Goal: Navigation & Orientation: Find specific page/section

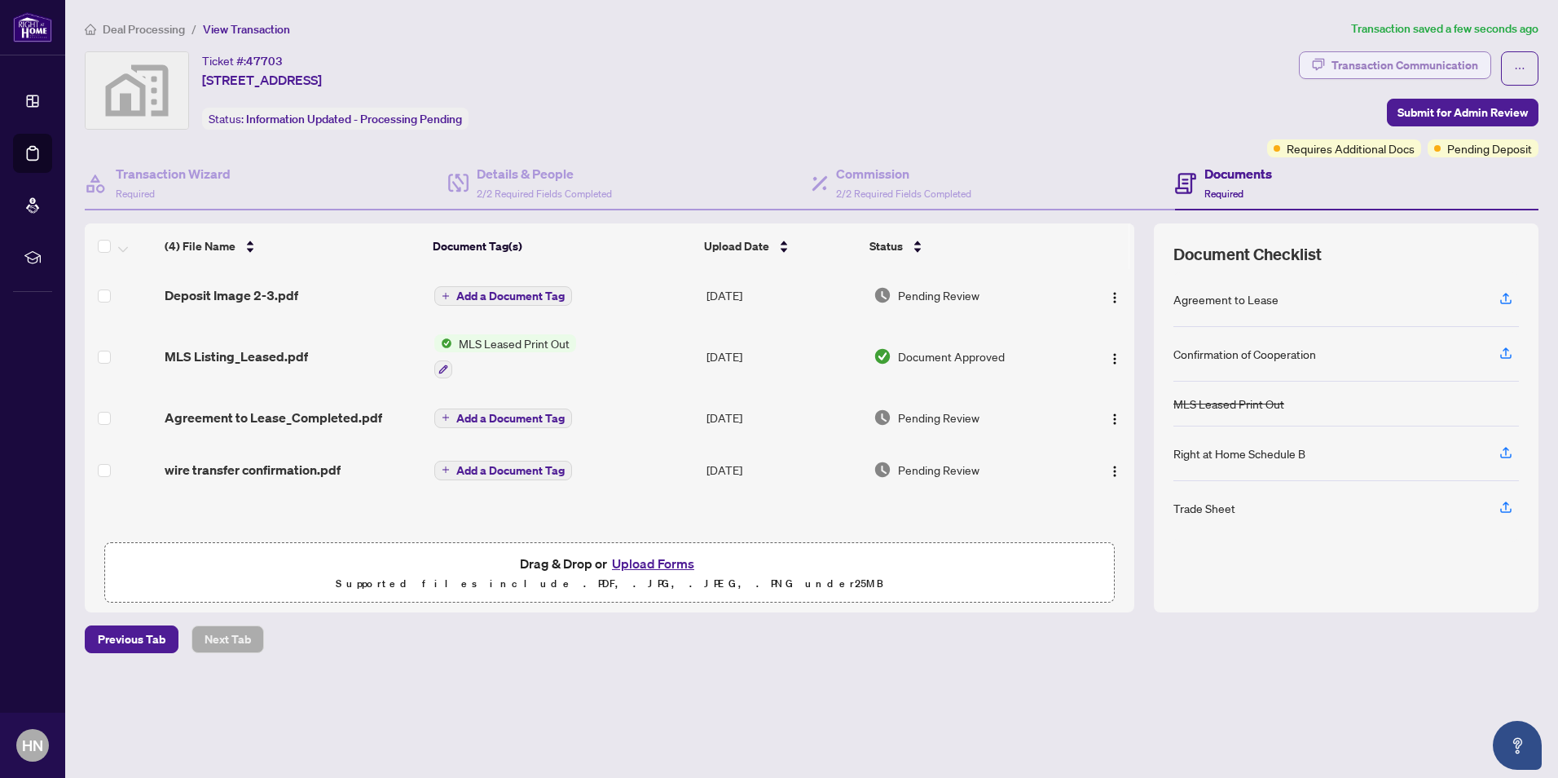
click at [1427, 64] on div "Transaction Communication" at bounding box center [1405, 65] width 147 height 26
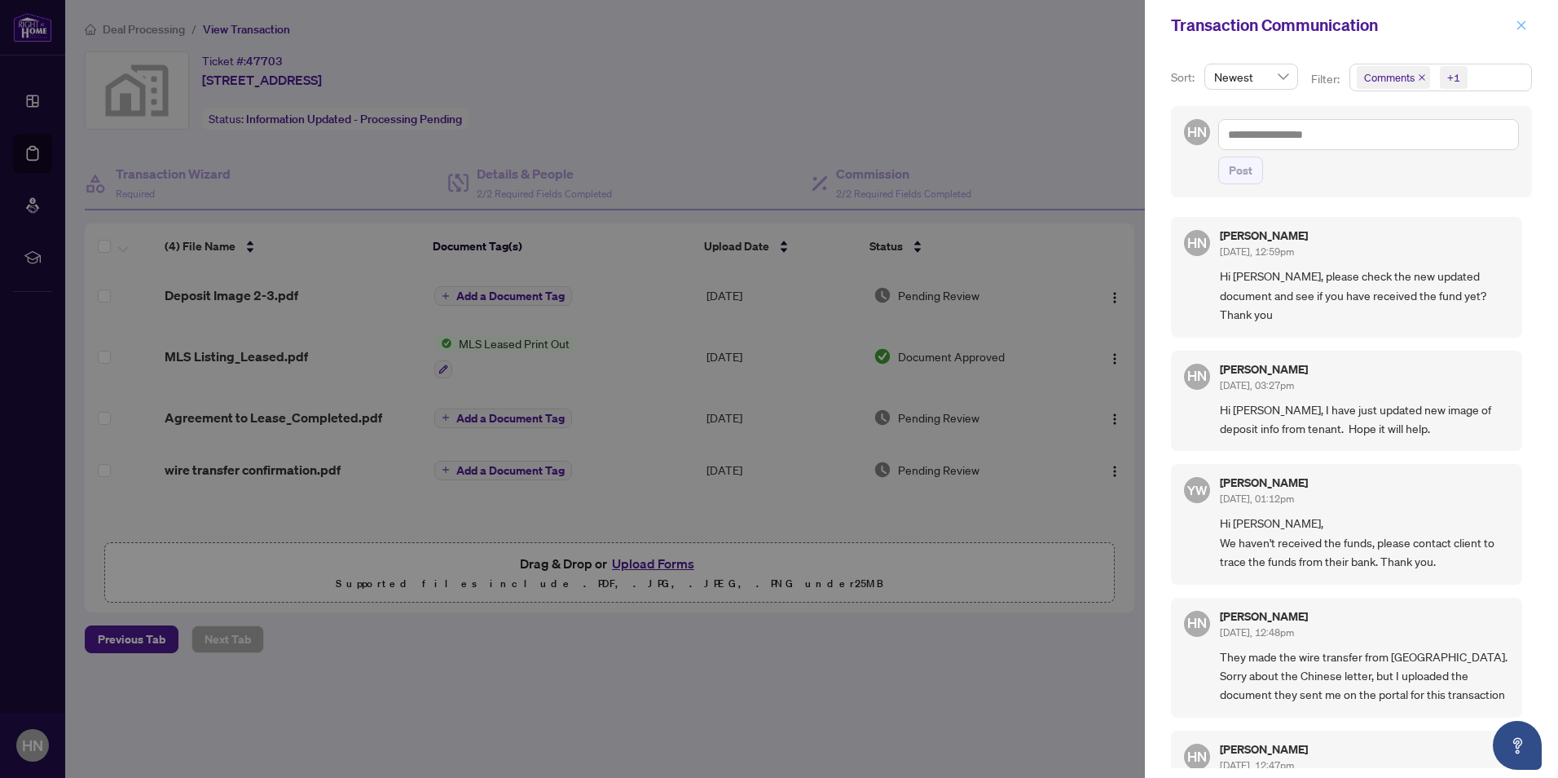
click at [1526, 24] on icon "close" at bounding box center [1521, 25] width 11 height 11
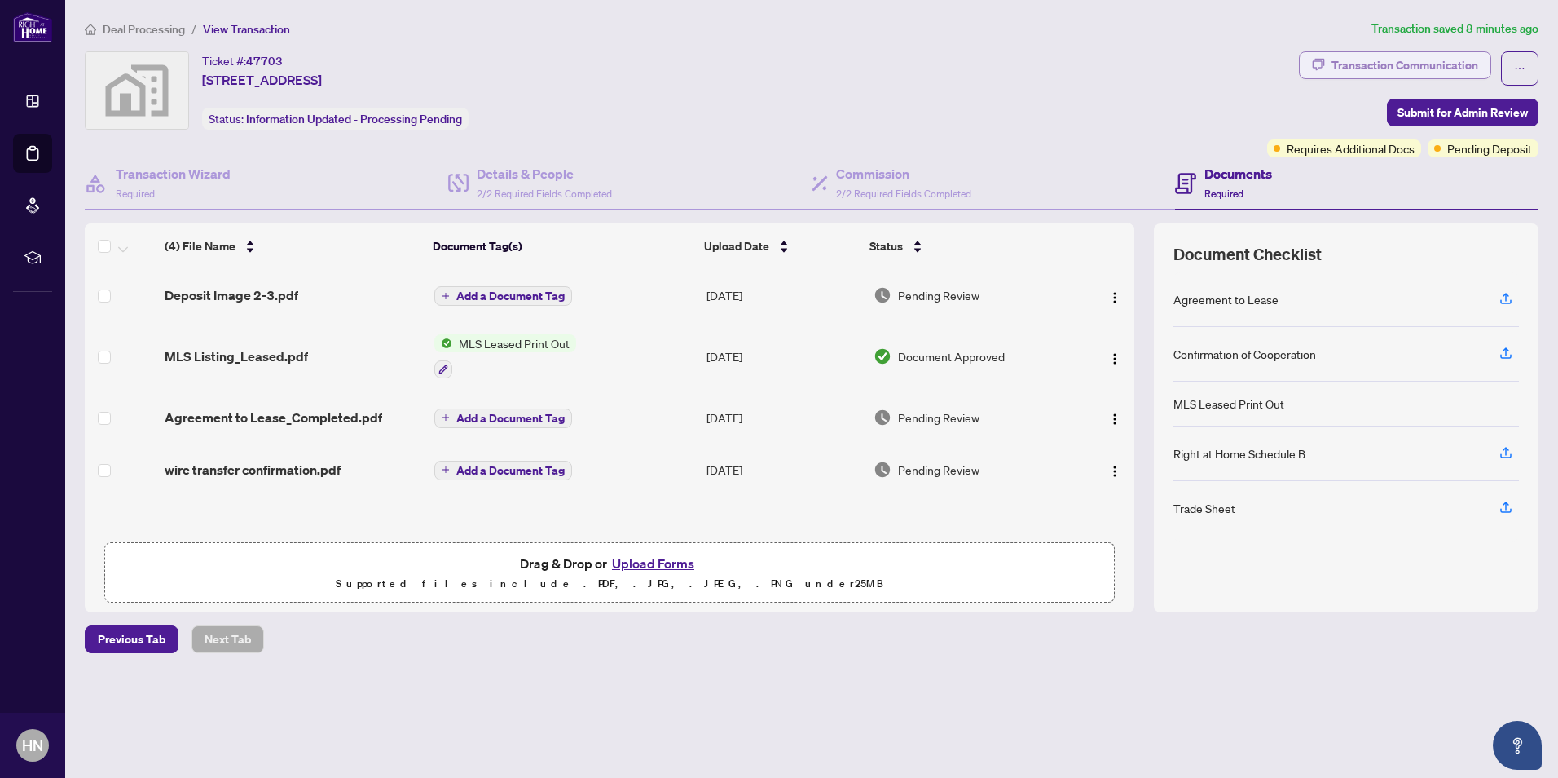
click at [1372, 67] on div "Transaction Communication" at bounding box center [1405, 65] width 147 height 26
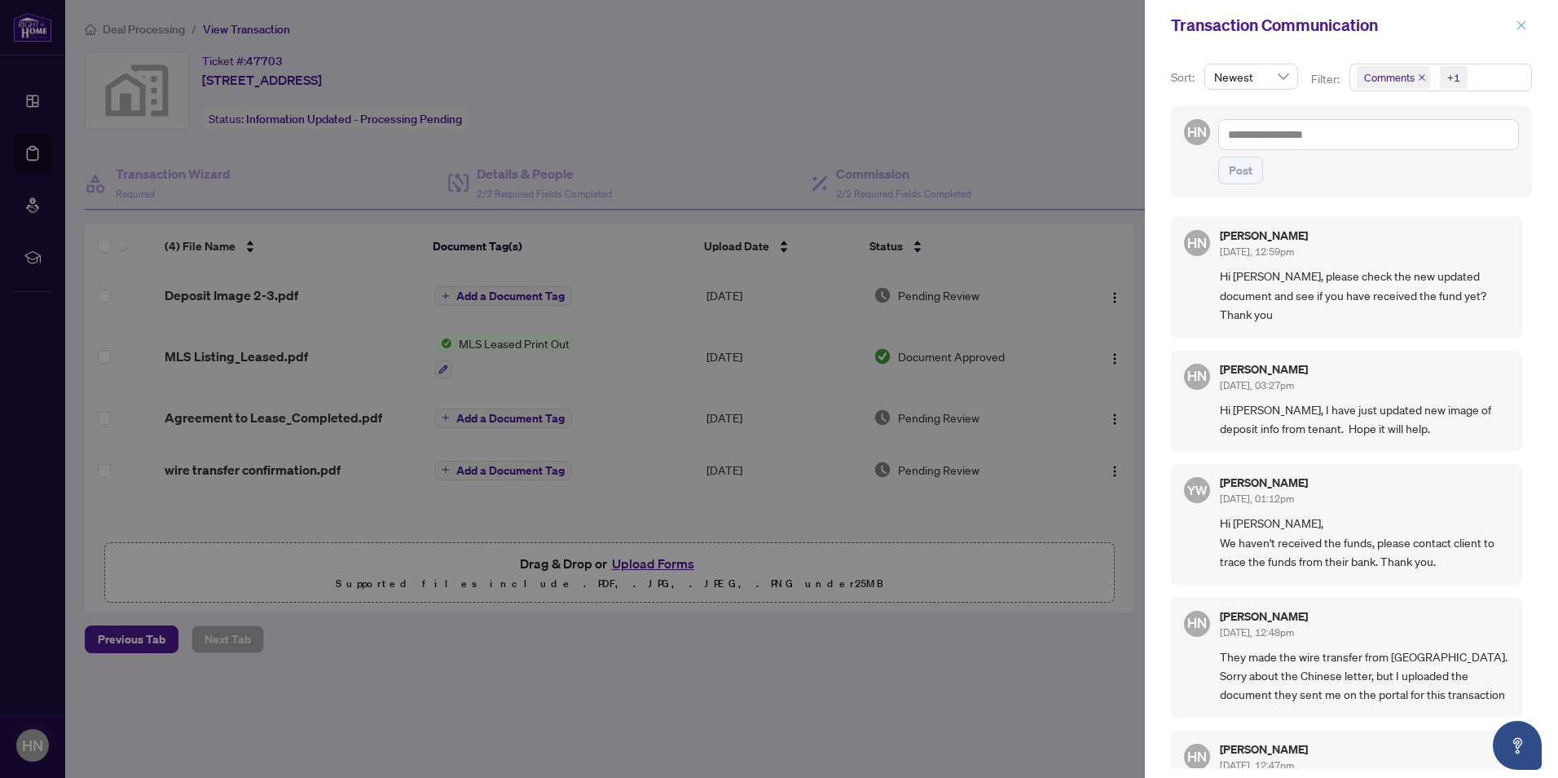
click at [1520, 23] on icon "close" at bounding box center [1521, 25] width 11 height 11
